Goal: Check status: Check status

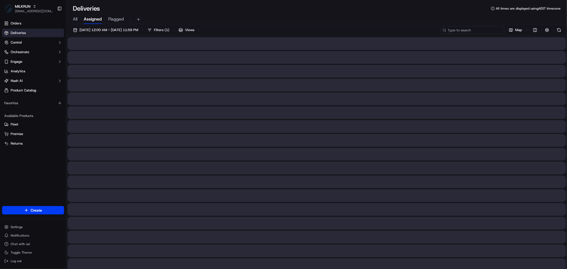
click at [471, 30] on input at bounding box center [473, 29] width 64 height 7
paste input "[PERSON_NAME]"
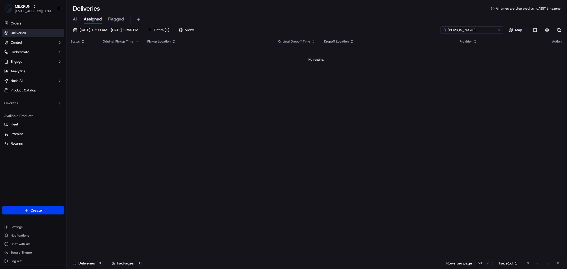
click at [453, 30] on input "[PERSON_NAME]" at bounding box center [473, 29] width 64 height 7
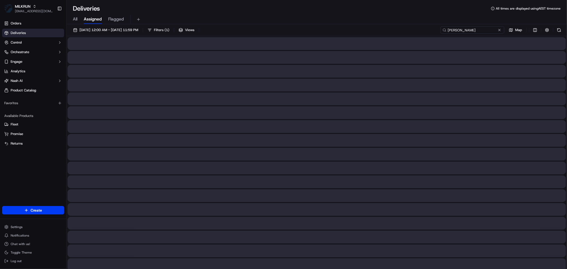
click at [483, 30] on input "[PERSON_NAME]" at bounding box center [473, 29] width 64 height 7
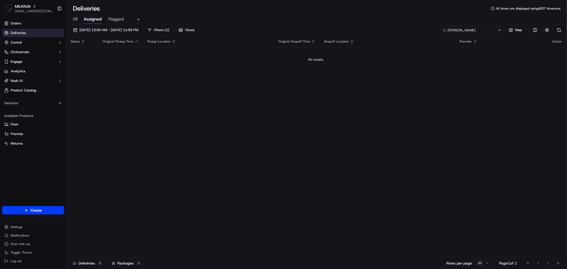
type input "[PERSON_NAME]"
click at [127, 30] on span "[DATE] 12:00 AM - [DATE] 11:59 PM" at bounding box center [109, 30] width 59 height 5
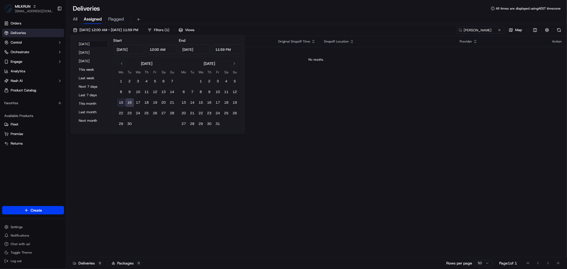
click at [119, 100] on button "15" at bounding box center [121, 102] width 9 height 9
type input "[DATE]"
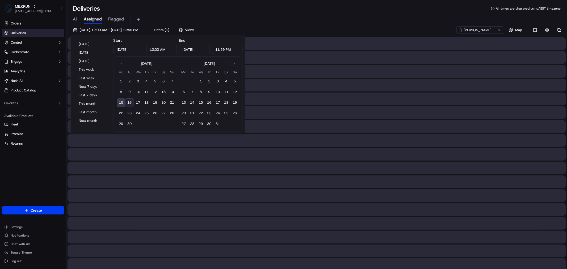
click at [119, 100] on button "15" at bounding box center [121, 102] width 9 height 9
click at [495, 31] on input "[PERSON_NAME]" at bounding box center [473, 29] width 64 height 7
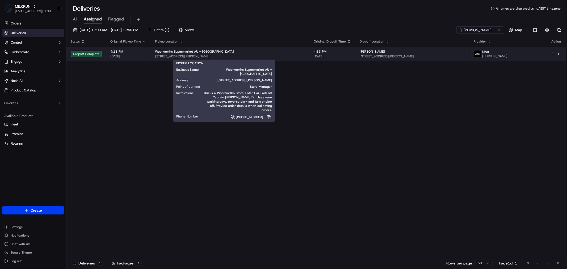
click at [285, 53] on div "Woolworths Supermarket AU - [GEOGRAPHIC_DATA]" at bounding box center [230, 51] width 150 height 4
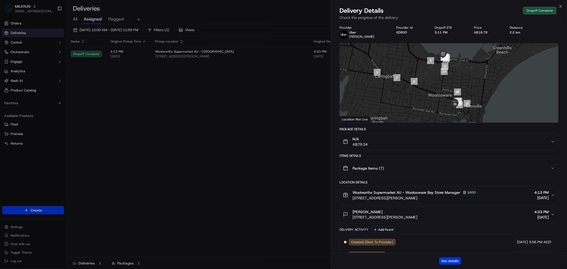
click at [447, 261] on button "See details" at bounding box center [450, 260] width 22 height 7
drag, startPoint x: 203, startPoint y: 118, endPoint x: 248, endPoint y: 108, distance: 45.5
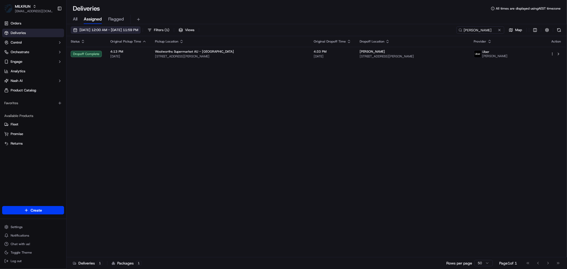
click at [128, 30] on span "[DATE] 12:00 AM - [DATE] 11:59 PM" at bounding box center [109, 30] width 59 height 5
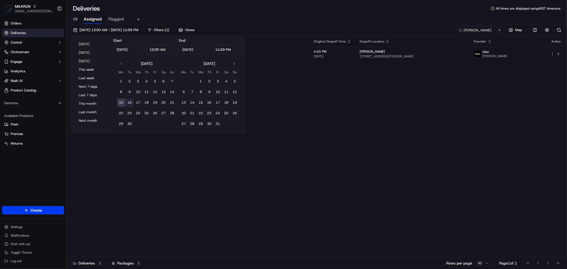
click at [175, 164] on div "Status Original Pickup Time Pickup Location Original Dropoff Time Dropoff Locat…" at bounding box center [316, 146] width 500 height 221
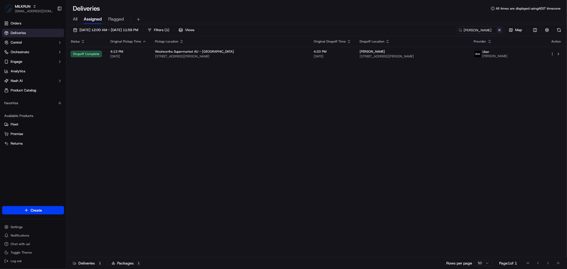
click at [499, 30] on button at bounding box center [499, 29] width 5 height 5
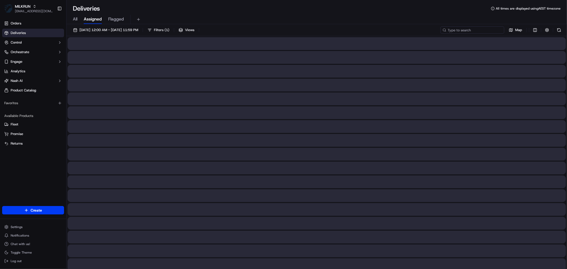
click at [469, 30] on input at bounding box center [473, 29] width 64 height 7
paste input "[PERSON_NAME]"
type input "[PERSON_NAME]"
